Goal: Obtain resource: Download file/media

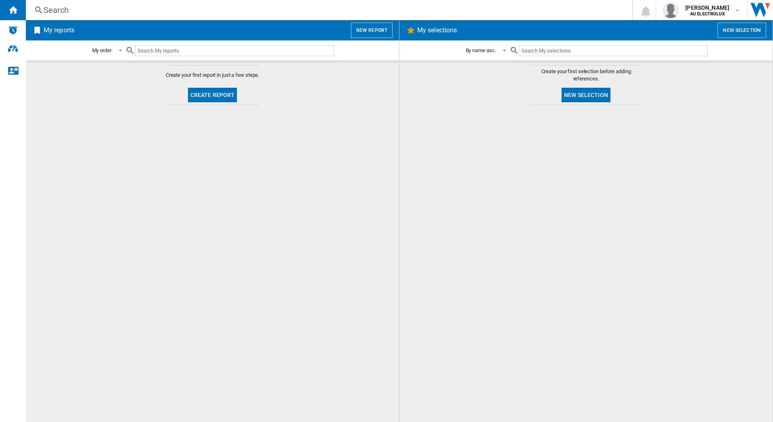
click at [201, 98] on button "Create report" at bounding box center [212, 95] width 49 height 15
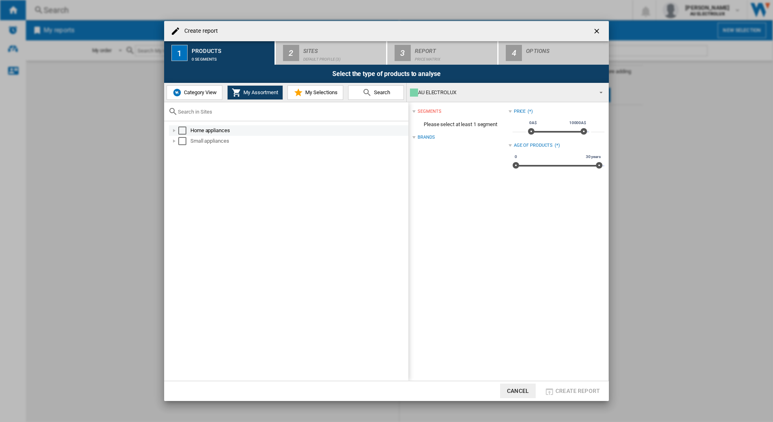
click at [181, 130] on div "Select" at bounding box center [182, 130] width 8 height 8
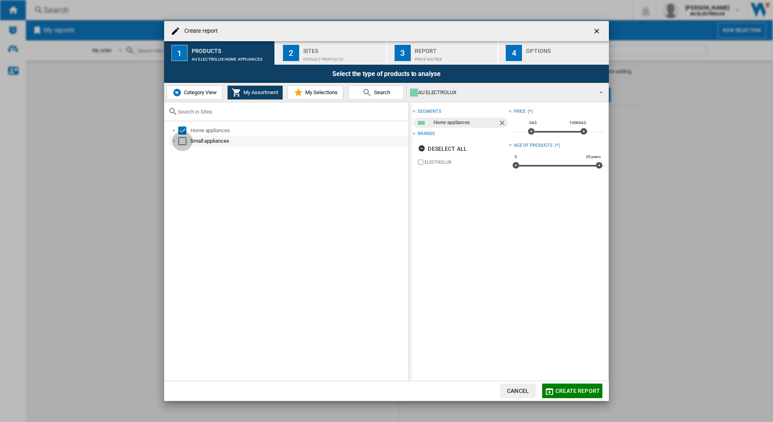
click at [180, 142] on div "Select" at bounding box center [182, 141] width 8 height 8
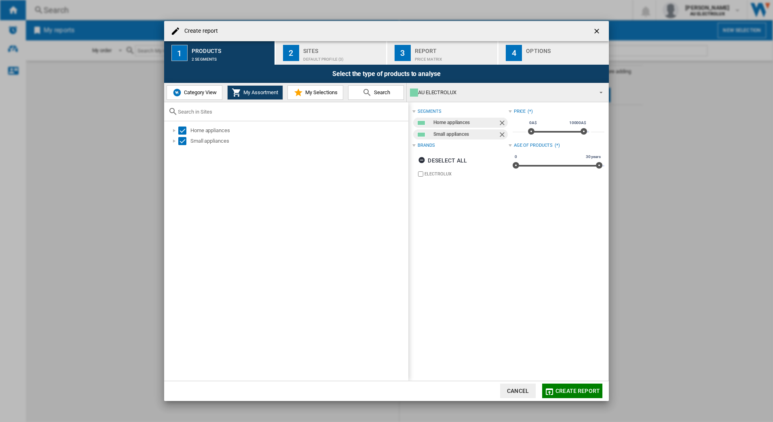
click at [185, 93] on span "Category View" at bounding box center [199, 92] width 35 height 6
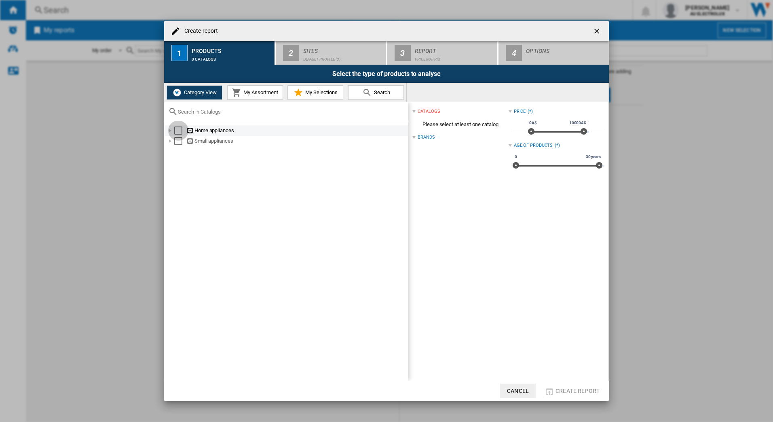
click at [175, 132] on div "Select" at bounding box center [178, 130] width 8 height 8
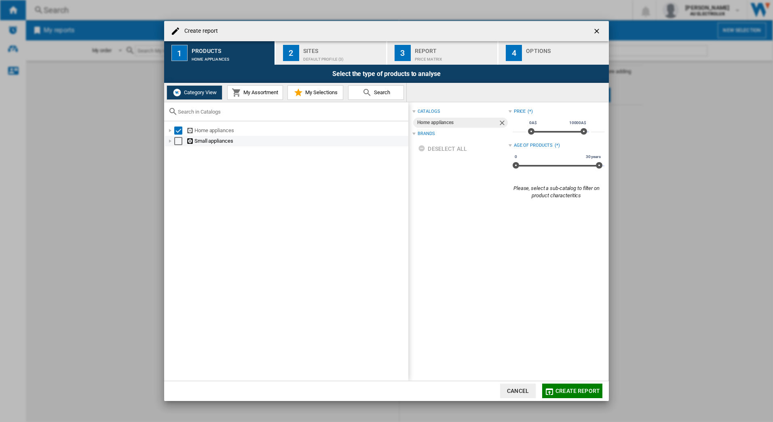
click at [175, 145] on div "Small appliances" at bounding box center [286, 141] width 243 height 11
click at [176, 141] on div "Select" at bounding box center [178, 141] width 8 height 8
click at [249, 97] on button "My Assortment" at bounding box center [255, 92] width 56 height 15
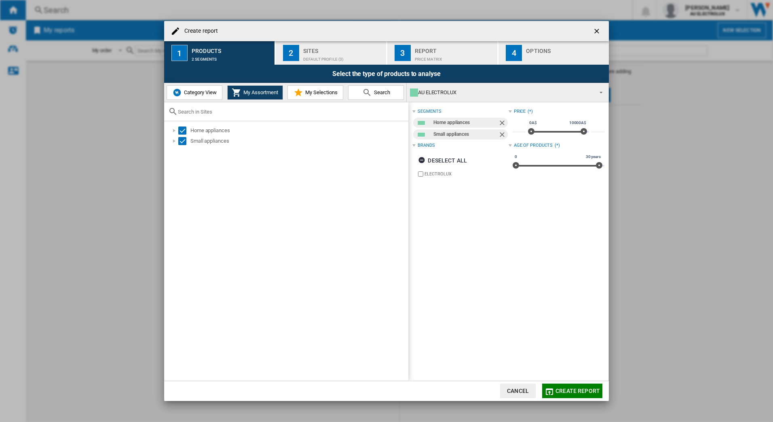
click at [198, 93] on span "Category View" at bounding box center [199, 92] width 35 height 6
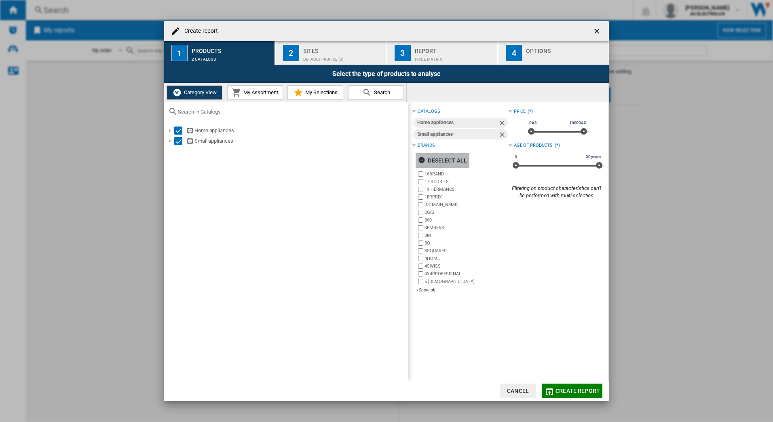
click at [423, 159] on ng-md-icon "button" at bounding box center [423, 161] width 10 height 10
click at [428, 287] on div "+Show all" at bounding box center [462, 290] width 92 height 6
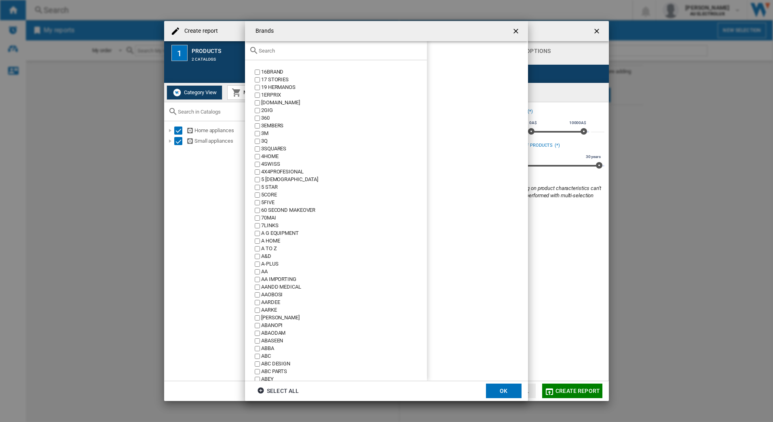
click at [287, 51] on input "text" at bounding box center [341, 51] width 164 height 6
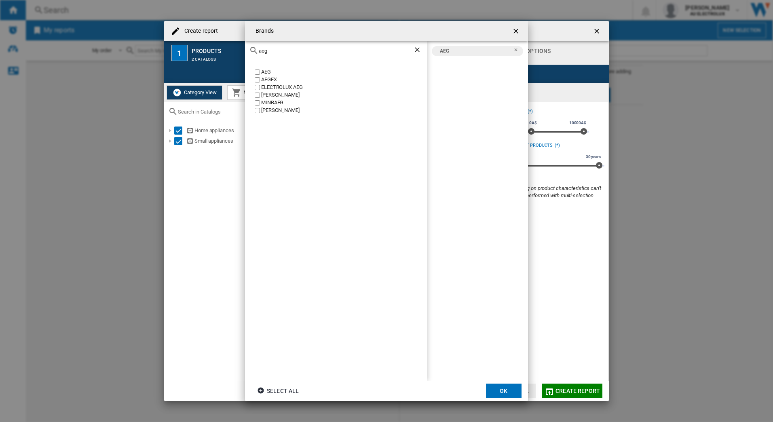
drag, startPoint x: 274, startPoint y: 51, endPoint x: 197, endPoint y: 47, distance: 77.3
click at [197, 47] on div "Brands aeg AEG AEGEX ELECTROLUX AEG [PERSON_NAME] [GEOGRAPHIC_DATA] [PERSON_NAM…" at bounding box center [386, 211] width 773 height 422
drag, startPoint x: 293, startPoint y: 54, endPoint x: 179, endPoint y: 48, distance: 114.5
click at [179, 48] on div "Brands electrolux ELECTROLUX ELECTROLUX AEG AEG ELECTROLUX Select all OK" at bounding box center [386, 211] width 773 height 422
drag, startPoint x: 288, startPoint y: 52, endPoint x: 161, endPoint y: 44, distance: 127.9
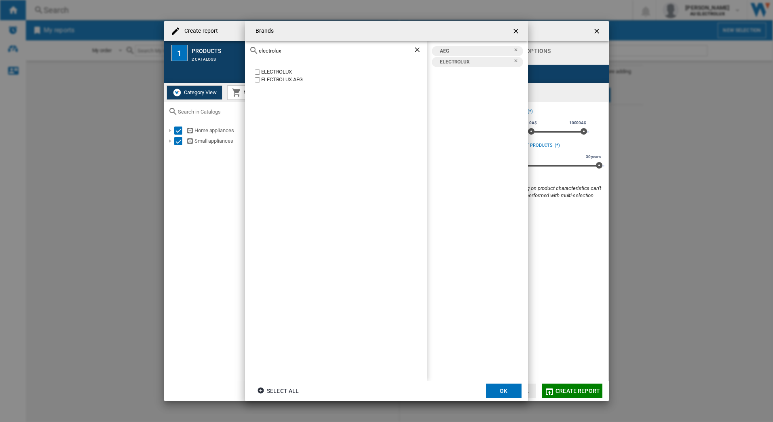
click at [161, 44] on div "Brands electrolux ELECTROLUX ELECTROLUX AEG AEG ELECTROLUX Select all OK" at bounding box center [386, 211] width 773 height 422
drag, startPoint x: 301, startPoint y: 52, endPoint x: 168, endPoint y: 45, distance: 132.7
click at [168, 45] on div "Brands westinghouse [GEOGRAPHIC_DATA] [GEOGRAPHIC_DATA] AEG ELECTROLUX [GEOGRAP…" at bounding box center [386, 211] width 773 height 422
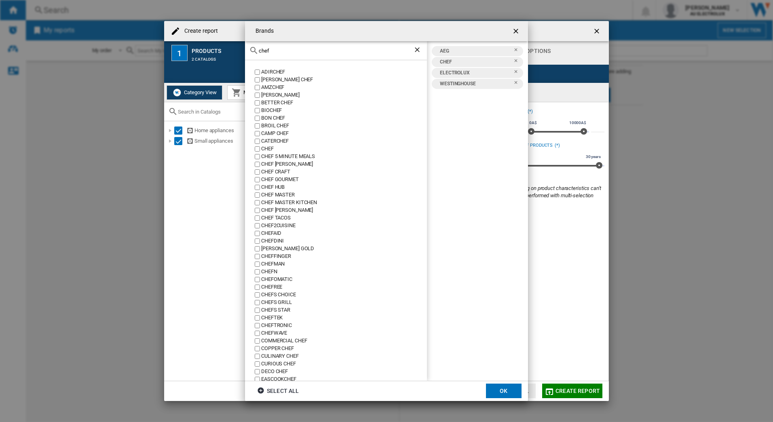
drag, startPoint x: 278, startPoint y: 51, endPoint x: 198, endPoint y: 46, distance: 80.1
click at [198, 46] on div "Brands chef ADIRCHEF [PERSON_NAME] CHEF AMZCHEF [PERSON_NAME] BETTER CHEF BIOCH…" at bounding box center [386, 211] width 773 height 422
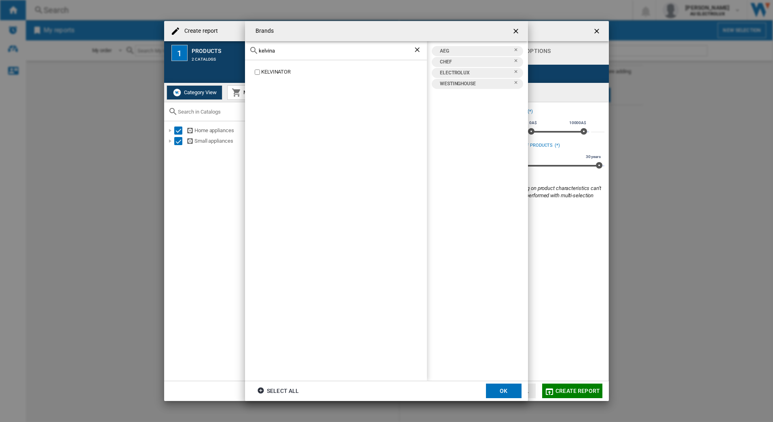
click at [261, 71] on div "KELVINATOR" at bounding box center [344, 72] width 166 height 8
drag, startPoint x: 285, startPoint y: 51, endPoint x: 172, endPoint y: 38, distance: 114.2
click at [172, 38] on div "Brands kelvina KELVINATOR AEG CHEF ELECTROLUX KELVINATOR [GEOGRAPHIC_DATA] Sele…" at bounding box center [386, 211] width 773 height 422
drag, startPoint x: 277, startPoint y: 51, endPoint x: 225, endPoint y: 46, distance: 52.3
click at [225, 46] on div "Brands beefe BEEFEATER BEEFER AEG BEEFEATER CHEF ELECTROLUX KELVINATOR [GEOGRAP…" at bounding box center [386, 211] width 773 height 422
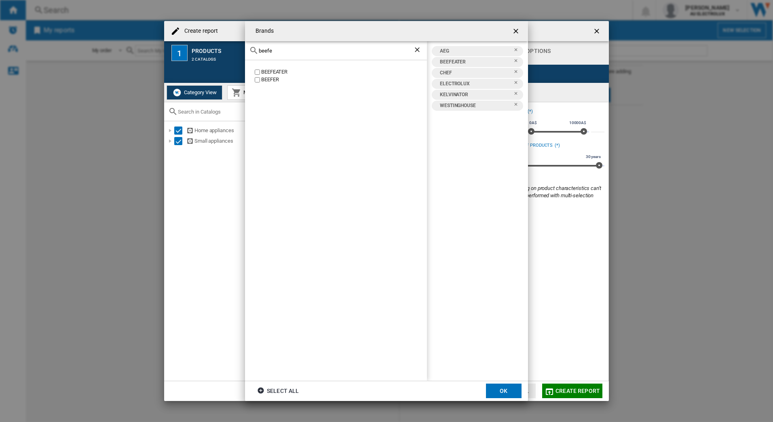
click at [271, 52] on input "beefe" at bounding box center [336, 51] width 154 height 6
drag, startPoint x: 283, startPoint y: 51, endPoint x: 191, endPoint y: 44, distance: 92.4
click at [191, 45] on div "Brands beefe BEEFEATER BEEFER AEG BEEFEATER CHEF ELECTROLUX KELVINATOR [GEOGRAP…" at bounding box center [386, 211] width 773 height 422
type input "vint"
drag, startPoint x: 501, startPoint y: 390, endPoint x: 359, endPoint y: 178, distance: 255.3
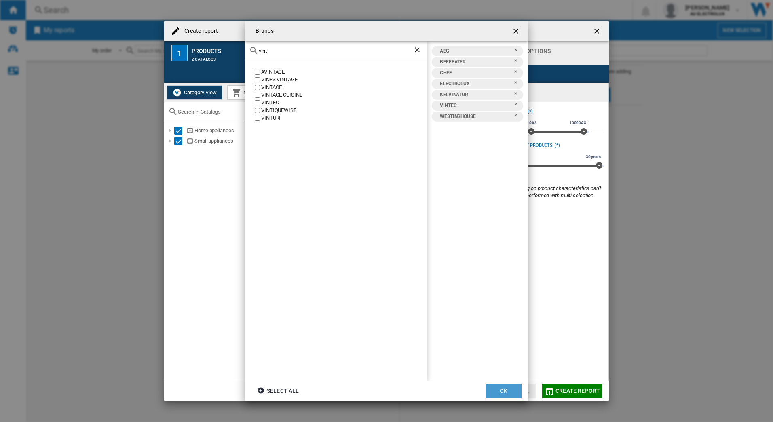
click at [501, 390] on button "OK" at bounding box center [504, 390] width 36 height 15
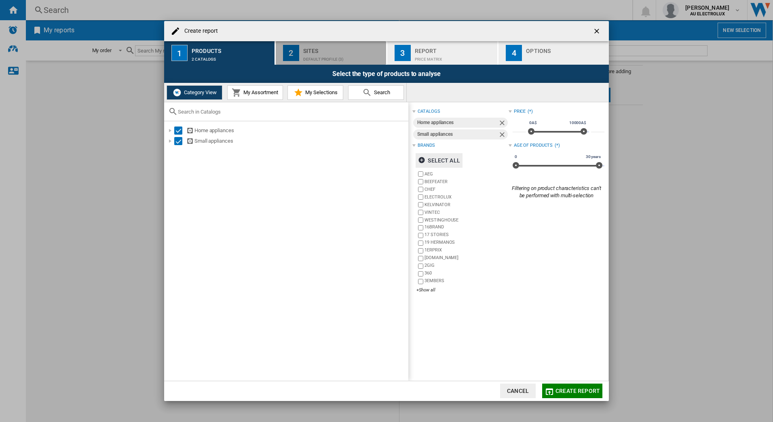
click at [305, 55] on div "Default profile (3)" at bounding box center [343, 57] width 80 height 8
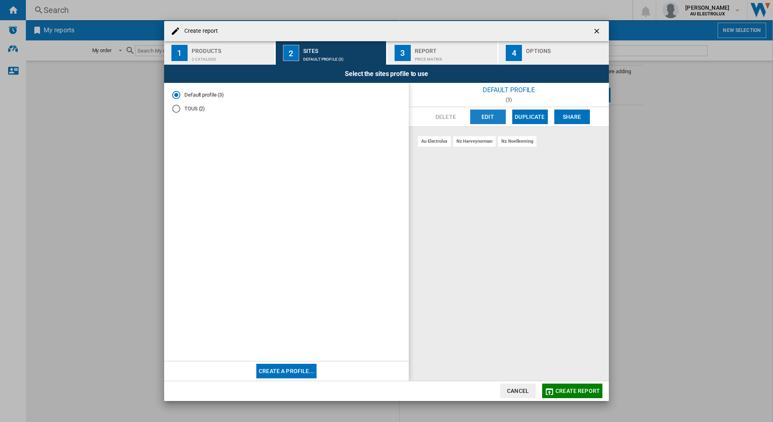
click at [483, 115] on button "Edit" at bounding box center [488, 116] width 36 height 15
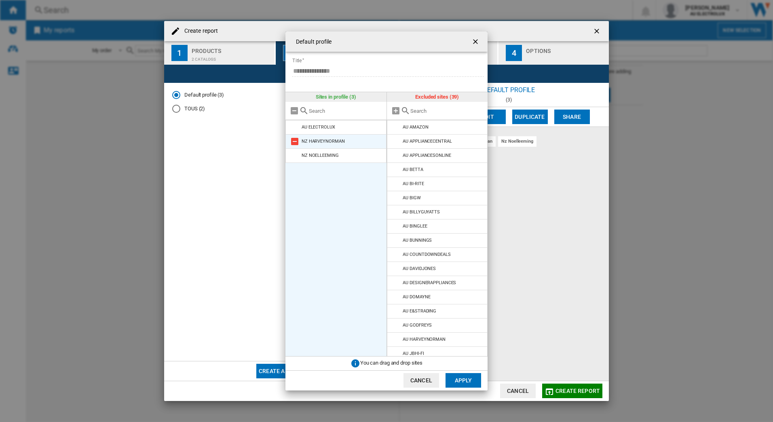
click at [293, 141] on md-icon at bounding box center [295, 142] width 10 height 10
click at [294, 142] on md-icon at bounding box center [295, 142] width 10 height 10
click at [396, 171] on md-icon at bounding box center [396, 170] width 10 height 10
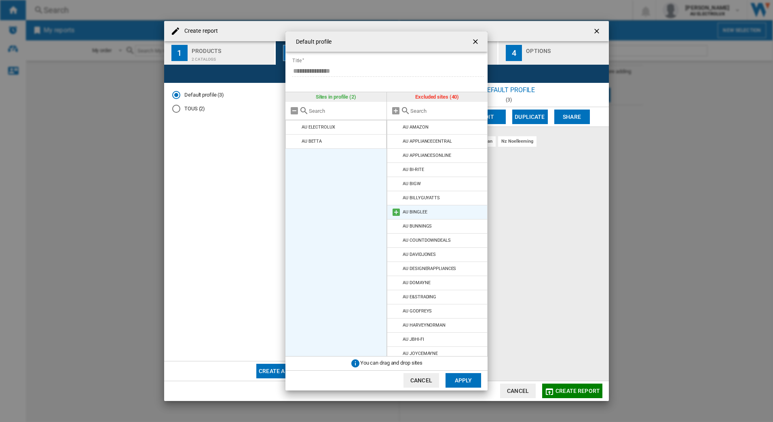
click at [396, 212] on md-icon at bounding box center [396, 212] width 10 height 10
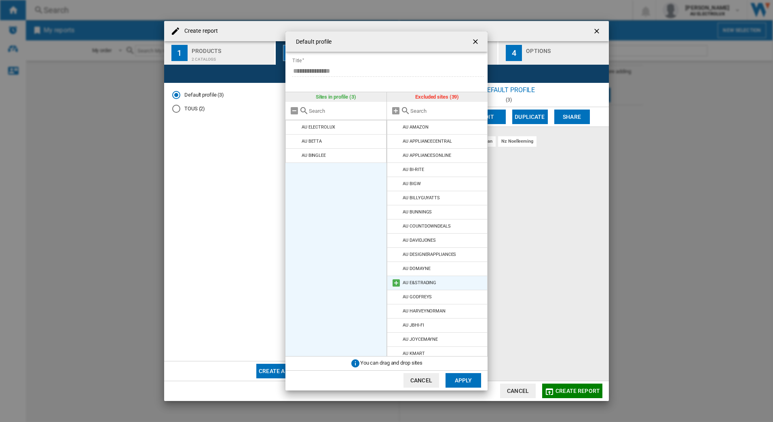
click at [394, 283] on md-icon at bounding box center [396, 283] width 10 height 10
click at [395, 296] on md-icon at bounding box center [396, 297] width 10 height 10
click at [395, 298] on md-icon at bounding box center [396, 297] width 10 height 10
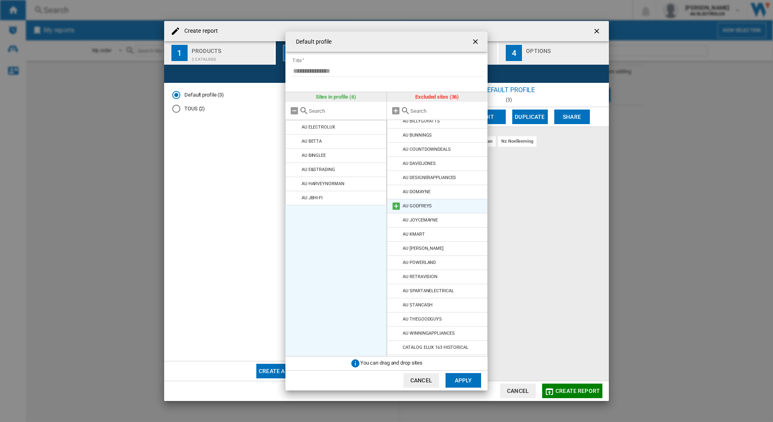
scroll to position [121, 0]
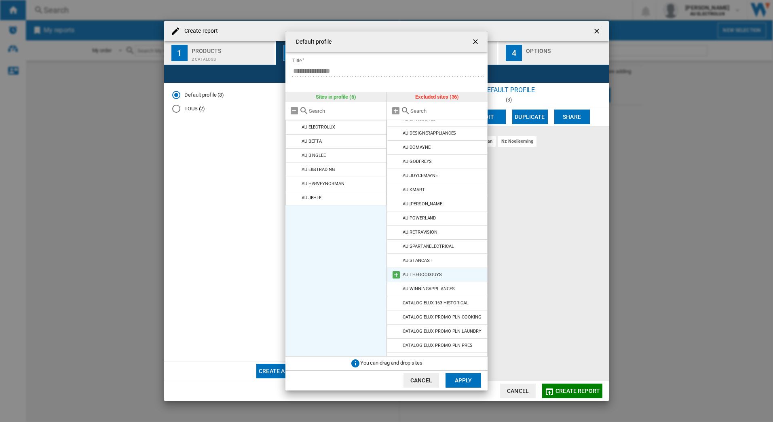
click at [395, 273] on md-icon at bounding box center [396, 275] width 10 height 10
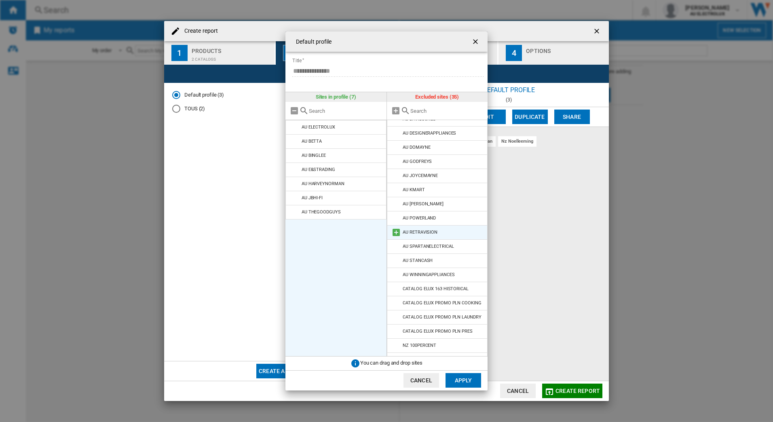
scroll to position [0, 0]
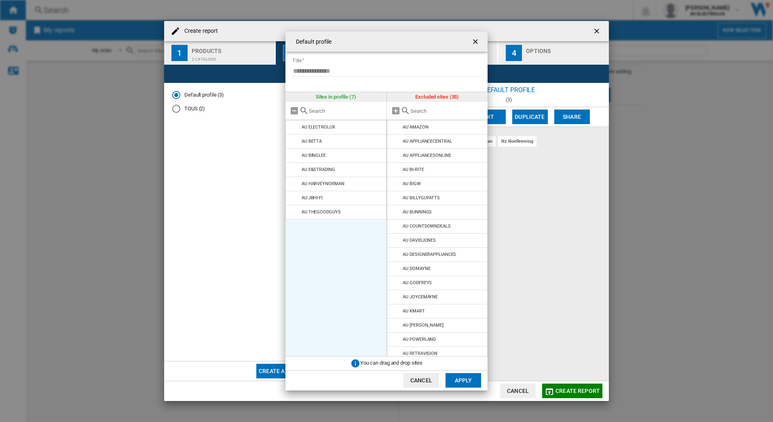
click at [454, 381] on button "Apply" at bounding box center [463, 380] width 36 height 15
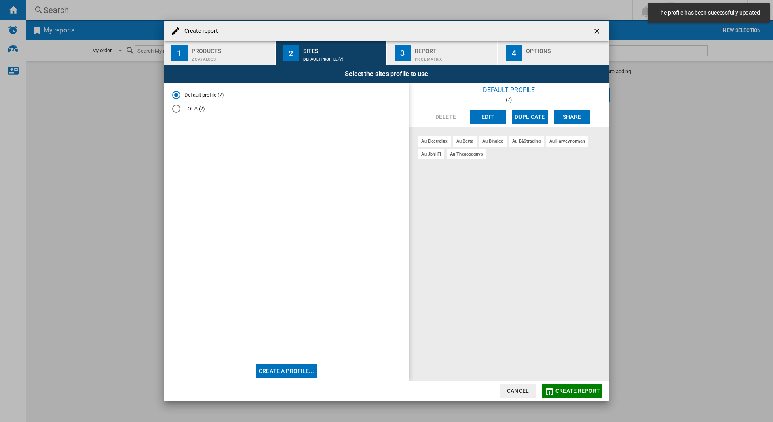
click at [438, 59] on div "Price Matrix" at bounding box center [455, 57] width 80 height 8
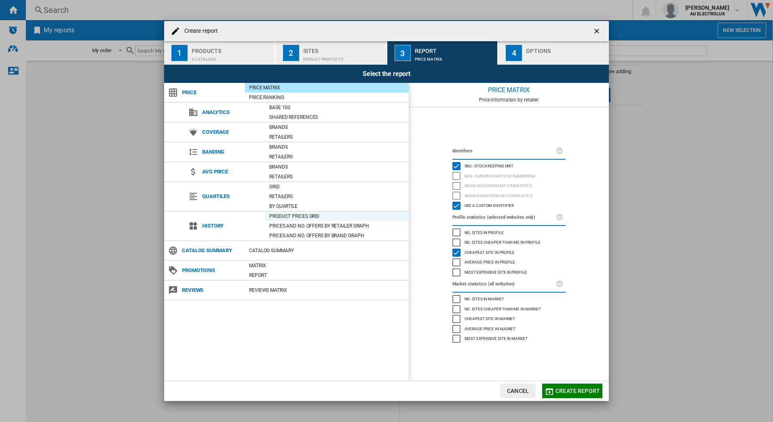
click at [324, 216] on div "Product prices grid" at bounding box center [336, 216] width 143 height 8
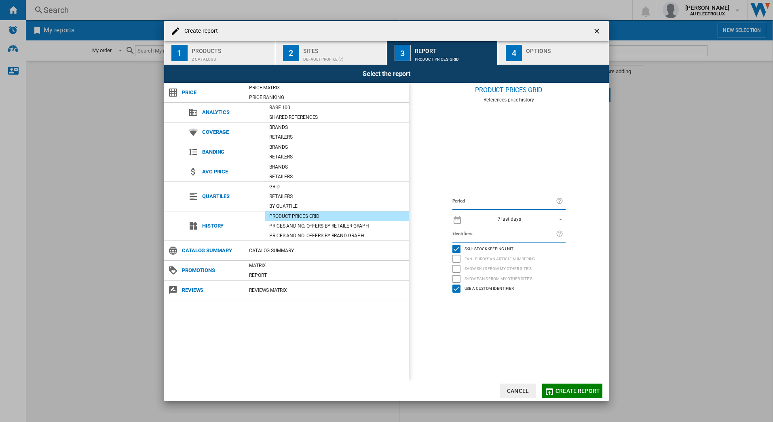
click at [474, 202] on label "Period" at bounding box center [503, 201] width 103 height 9
click at [455, 221] on ng-md-icon at bounding box center [457, 219] width 10 height 10
click at [562, 392] on span "Create report" at bounding box center [577, 390] width 44 height 6
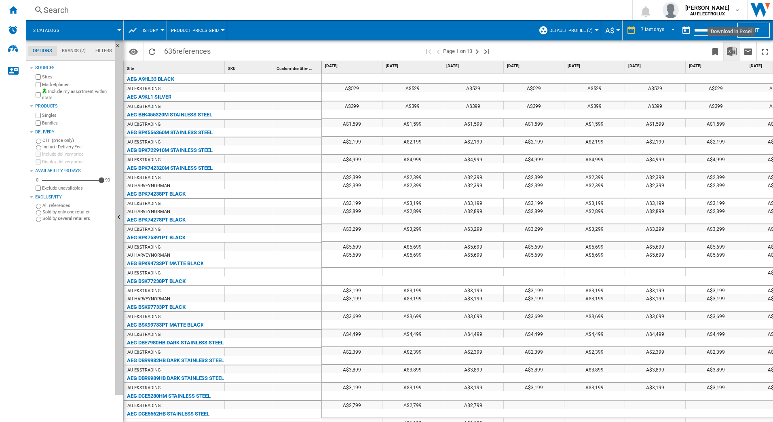
click at [732, 50] on img "Download in Excel" at bounding box center [731, 51] width 10 height 10
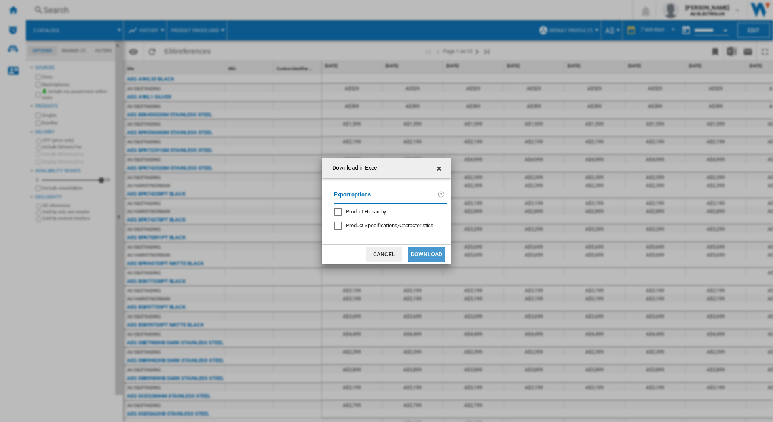
click at [425, 255] on button "Download" at bounding box center [426, 254] width 36 height 15
